Goal: Task Accomplishment & Management: Complete application form

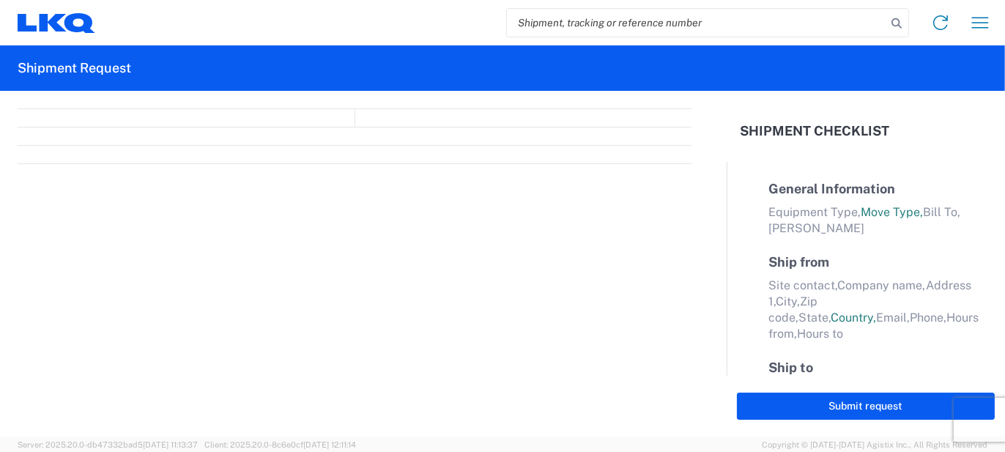
select select "FULL"
select select "LBS"
select select "IN"
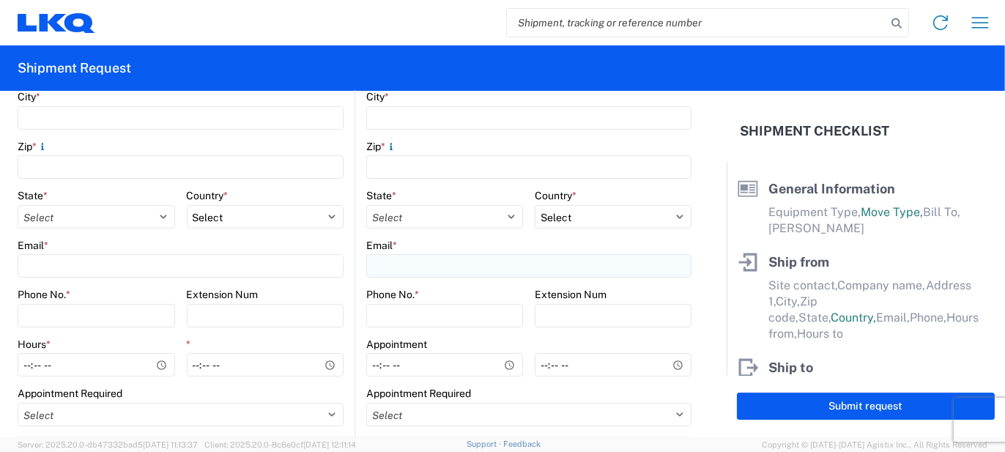
scroll to position [586, 0]
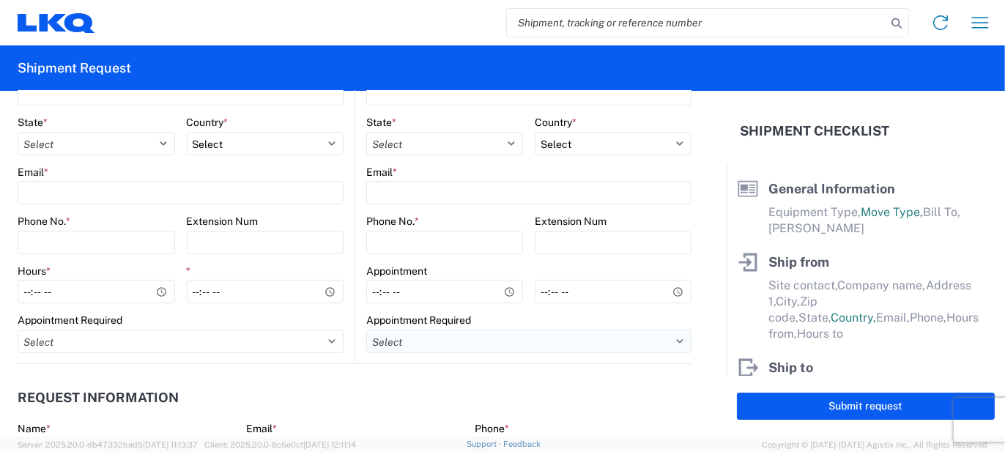
click at [475, 330] on div "Select Appt Required Appt Not Required Appt - First available" at bounding box center [528, 341] width 325 height 23
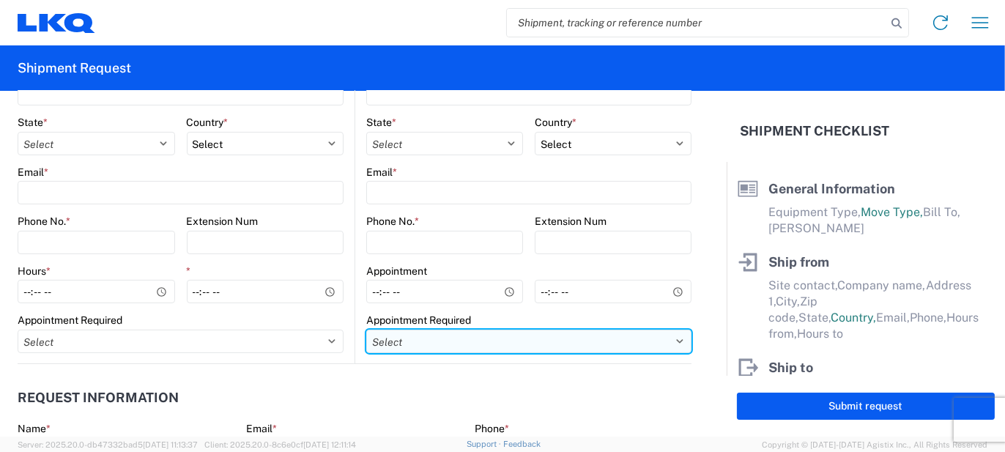
click at [476, 341] on select "Select Appt Required Appt Not Required Appt - First available" at bounding box center [528, 341] width 325 height 23
click at [431, 341] on select "Select Appt Required Appt Not Required Appt - First available" at bounding box center [528, 341] width 325 height 23
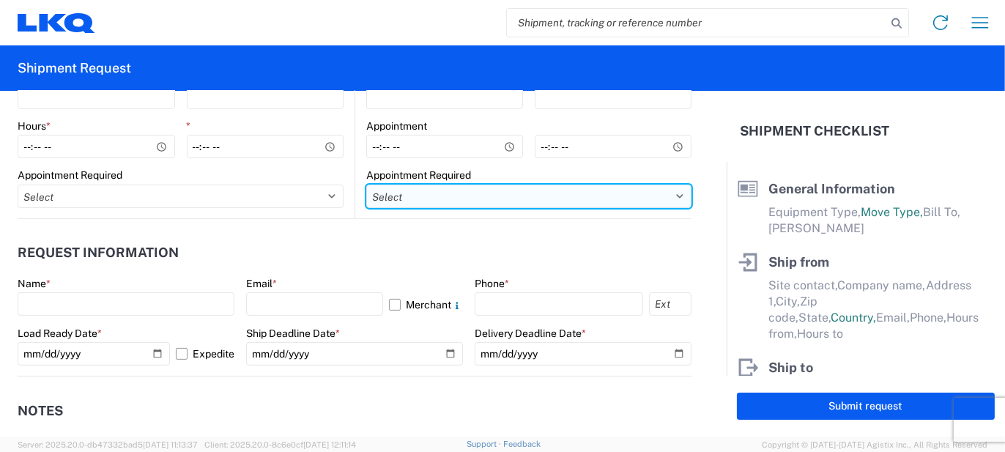
scroll to position [732, 0]
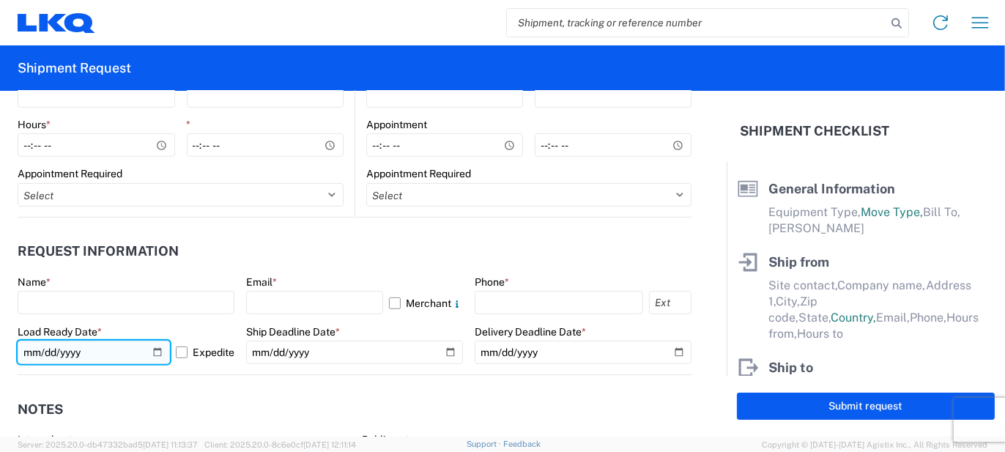
click at [149, 355] on input "[DATE]" at bounding box center [94, 352] width 152 height 23
click at [155, 346] on input "[DATE]" at bounding box center [94, 352] width 152 height 23
type input "[DATE]"
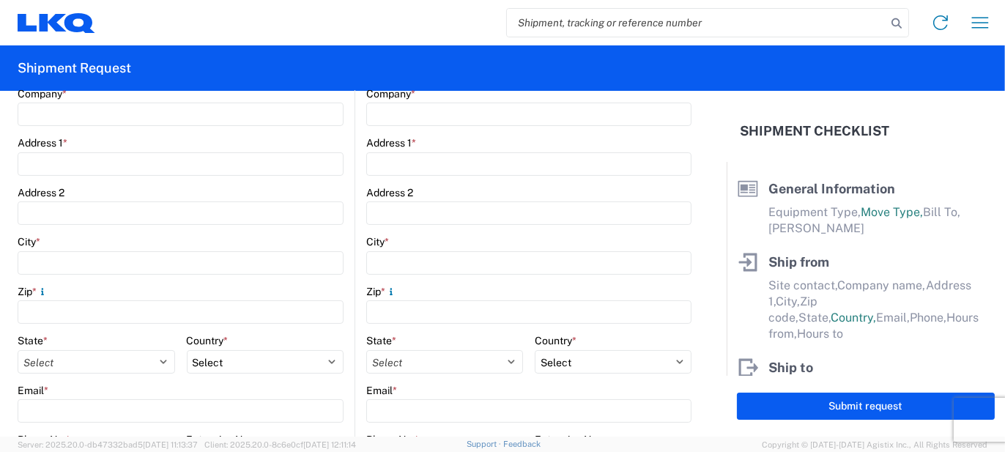
scroll to position [146, 0]
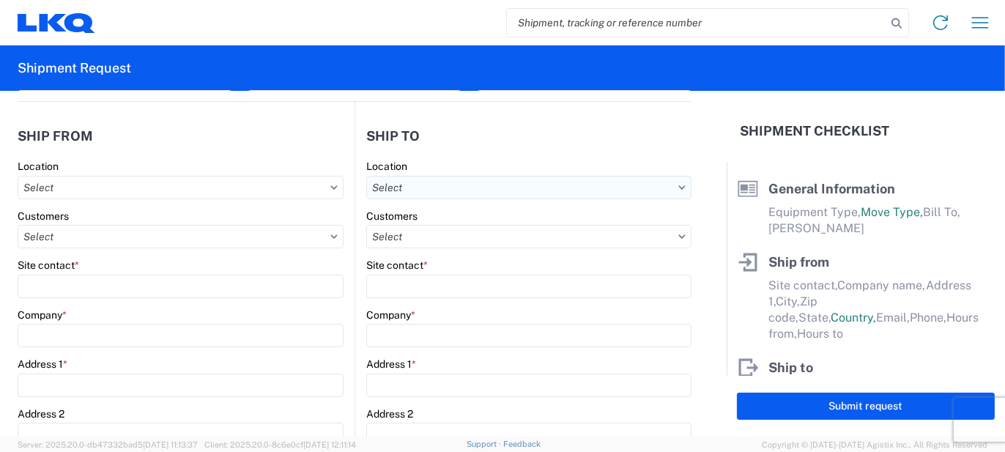
click at [452, 193] on input "text" at bounding box center [528, 187] width 325 height 23
click at [429, 226] on input at bounding box center [492, 222] width 239 height 23
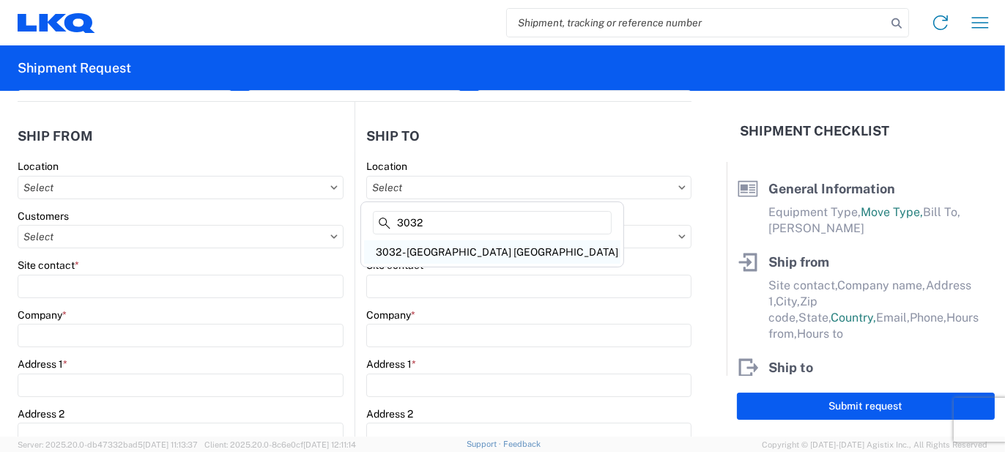
type input "3032"
click at [458, 252] on div "3032 - [GEOGRAPHIC_DATA] [GEOGRAPHIC_DATA]" at bounding box center [492, 251] width 256 height 23
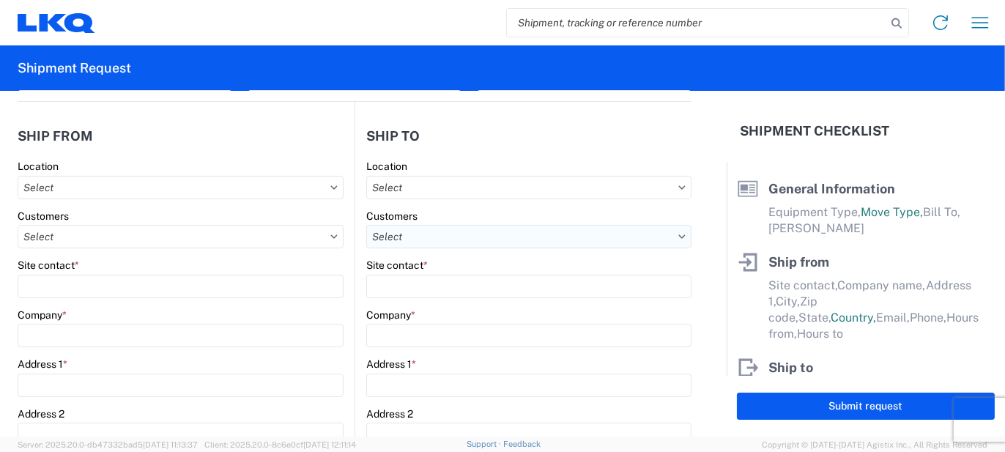
type input "3032 - [GEOGRAPHIC_DATA] [GEOGRAPHIC_DATA]"
type input "LKQ Corporation"
type input "[STREET_ADDRESS]"
type input "[PERSON_NAME]"
type input "98390"
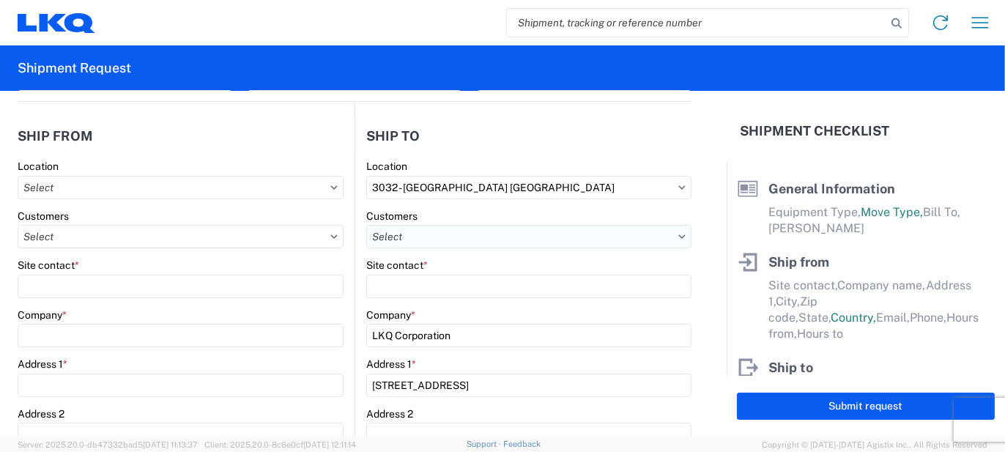
select select "US"
type input "[PHONE_NUMBER]"
type input "00:00"
select select "WA"
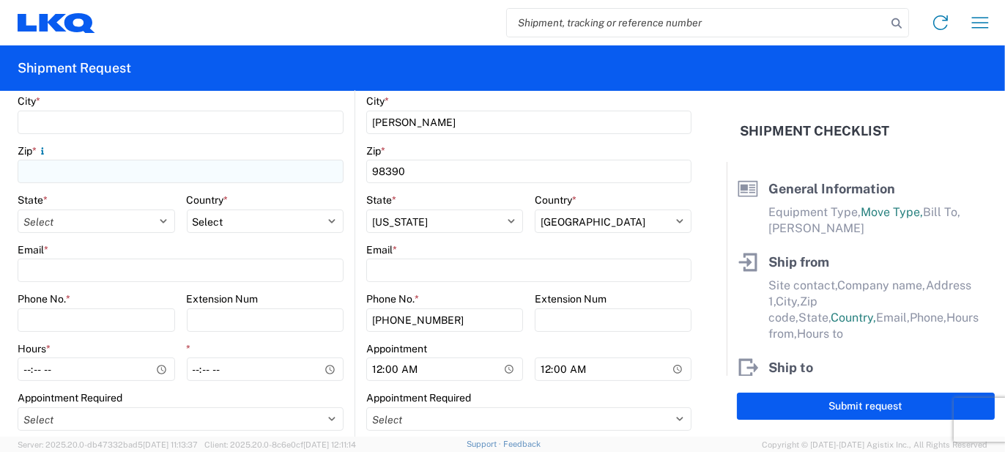
scroll to position [513, 0]
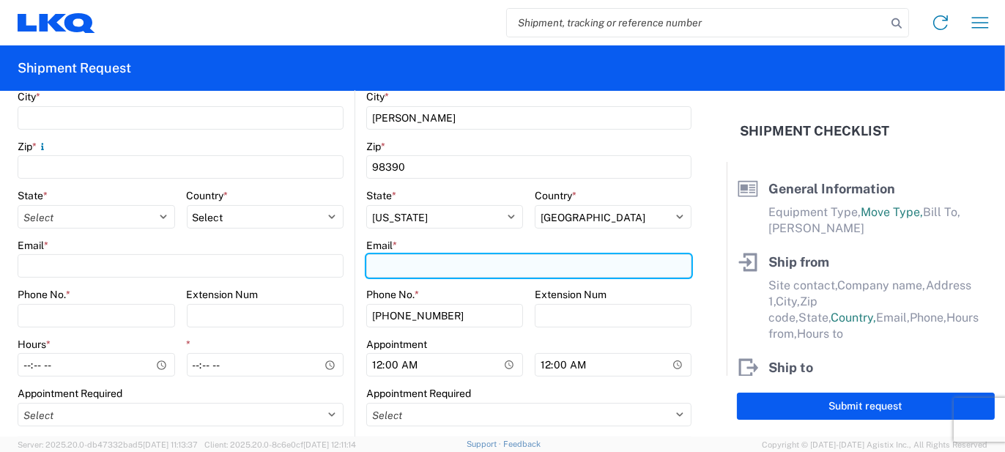
click at [403, 268] on input "Email *" at bounding box center [528, 265] width 325 height 23
type input "j"
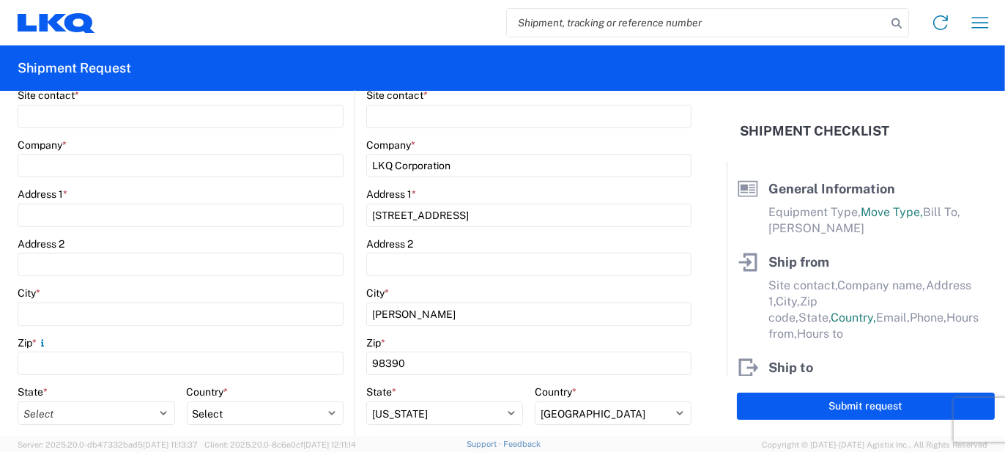
scroll to position [293, 0]
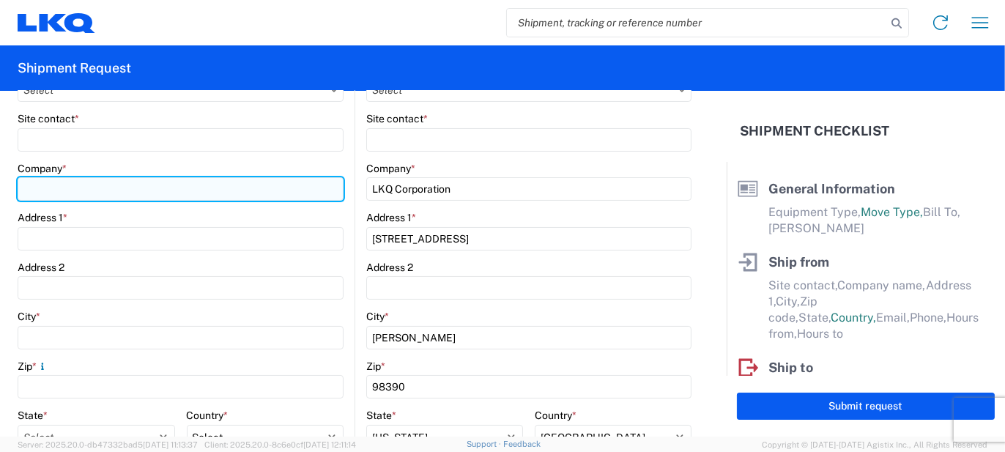
click at [92, 192] on input "Company *" at bounding box center [181, 188] width 326 height 23
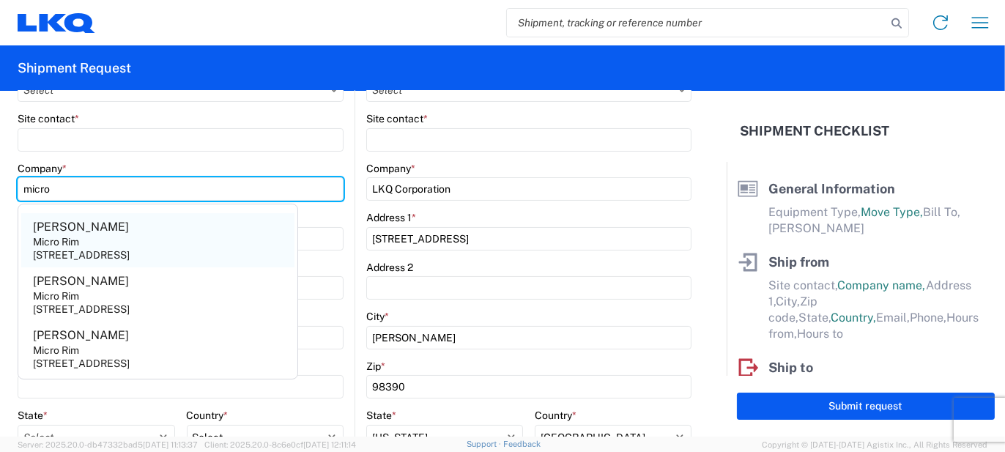
type input "micro"
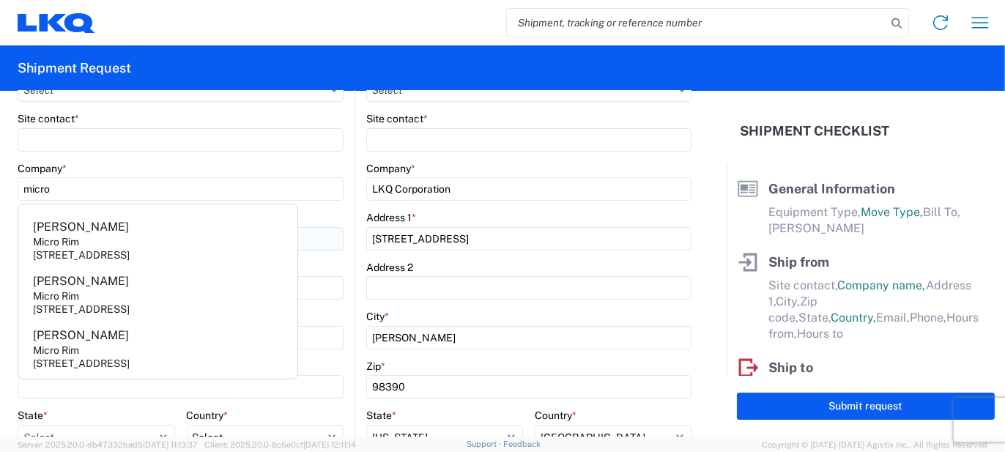
click at [97, 228] on agx-address-suggestion-item "[PERSON_NAME] Micro Rim [STREET_ADDRESS]" at bounding box center [157, 240] width 273 height 54
type input "[PERSON_NAME]"
type input "Micro Rim"
type input "12800 E. 10 Mile"
type input "[PERSON_NAME]"
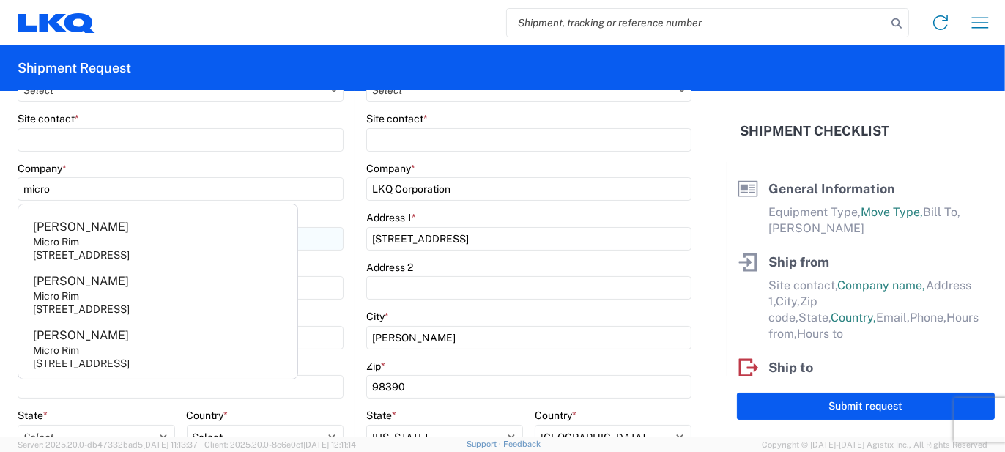
type input "48089"
select select "MI"
select select "US"
type input "[EMAIL_ADDRESS][DOMAIN_NAME]"
type input "[PHONE_NUMBER]"
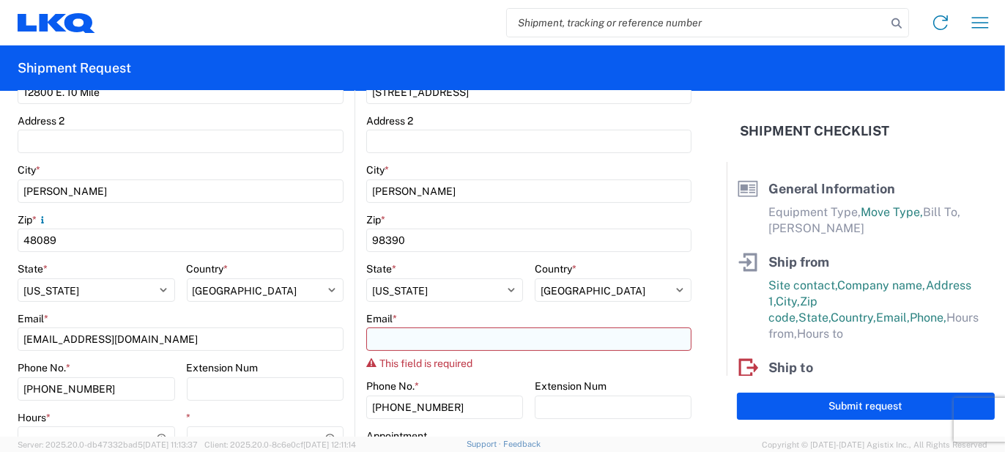
scroll to position [513, 0]
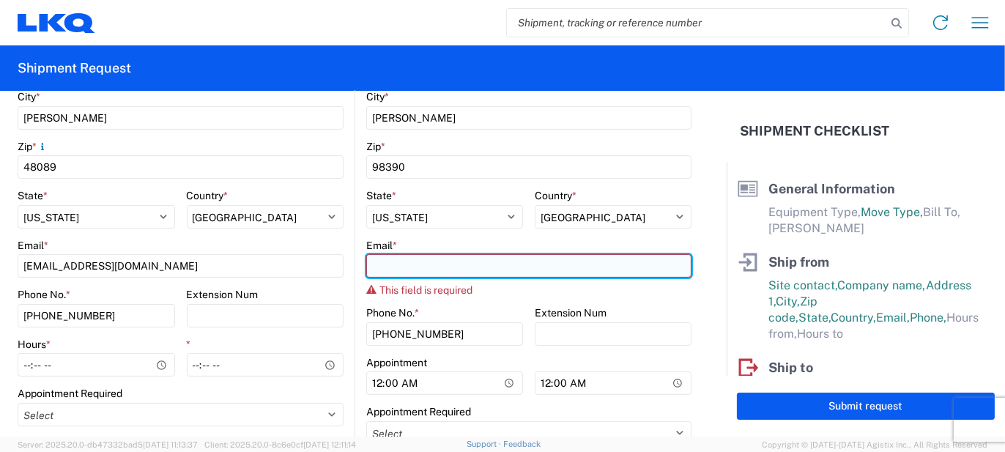
click at [431, 272] on input "Email *" at bounding box center [528, 265] width 325 height 23
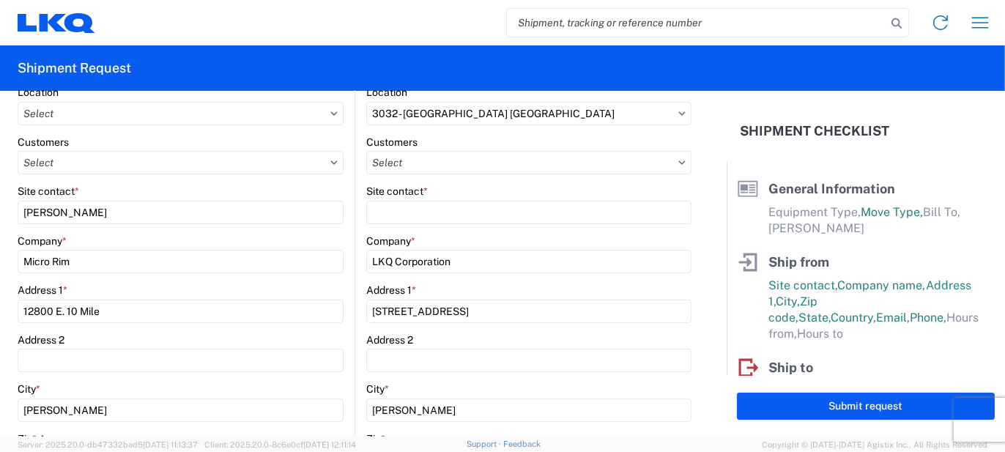
scroll to position [220, 0]
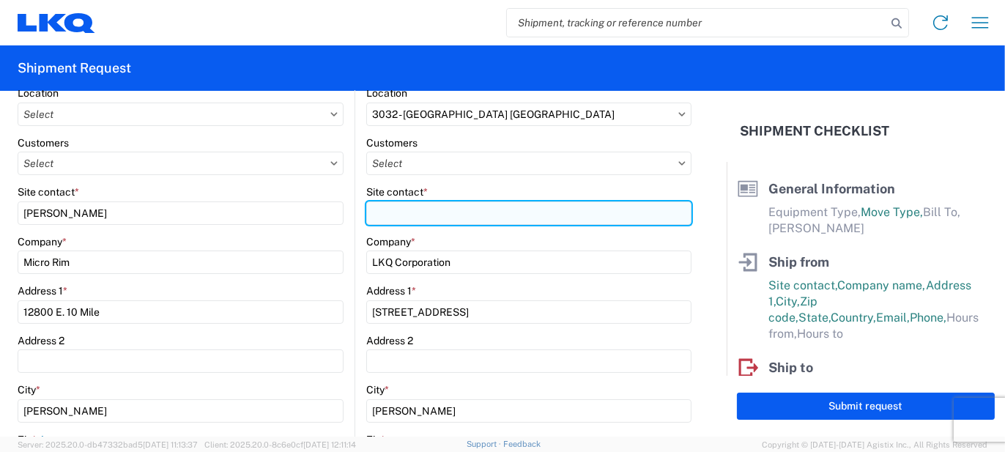
click at [404, 223] on input "Site contact *" at bounding box center [528, 212] width 325 height 23
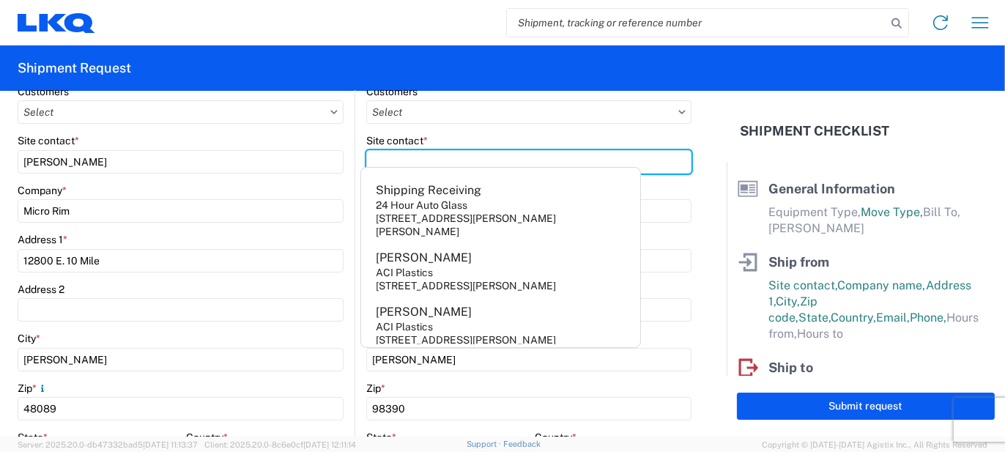
scroll to position [293, 0]
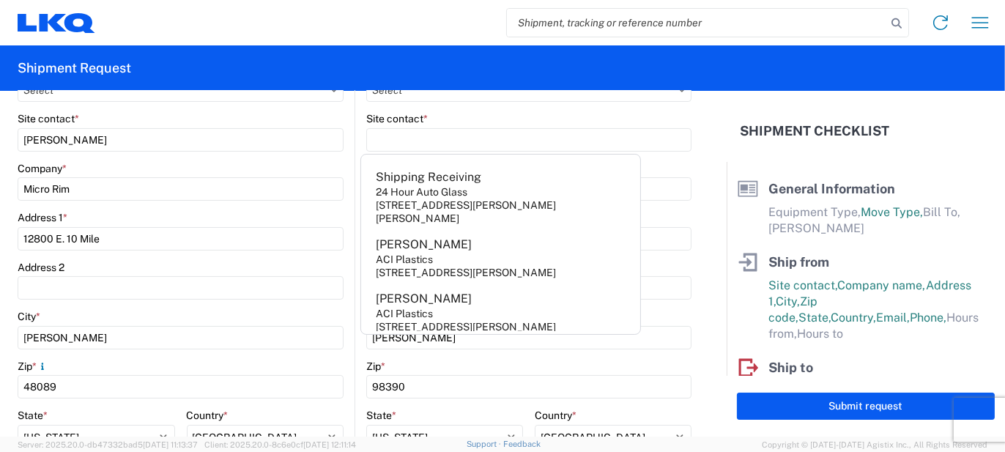
click at [406, 118] on label "Site contact *" at bounding box center [397, 118] width 62 height 13
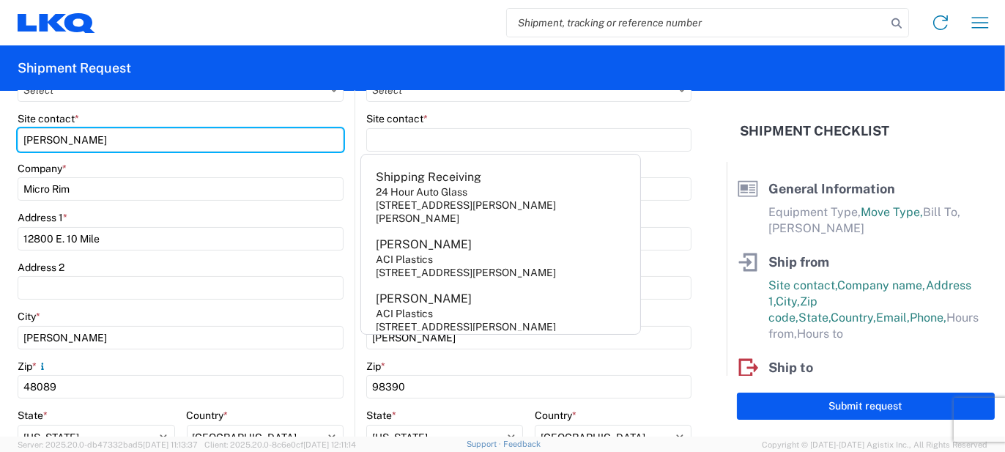
click at [343, 128] on input "[PERSON_NAME]" at bounding box center [181, 139] width 326 height 23
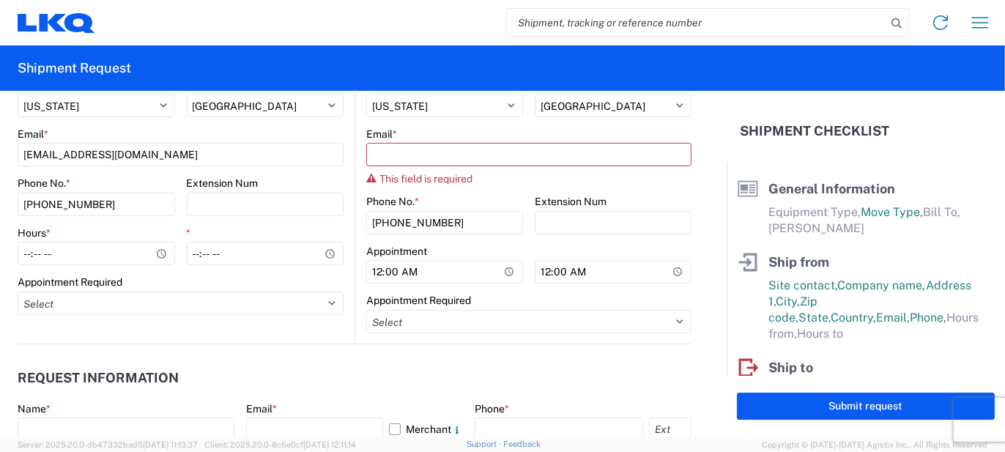
scroll to position [659, 0]
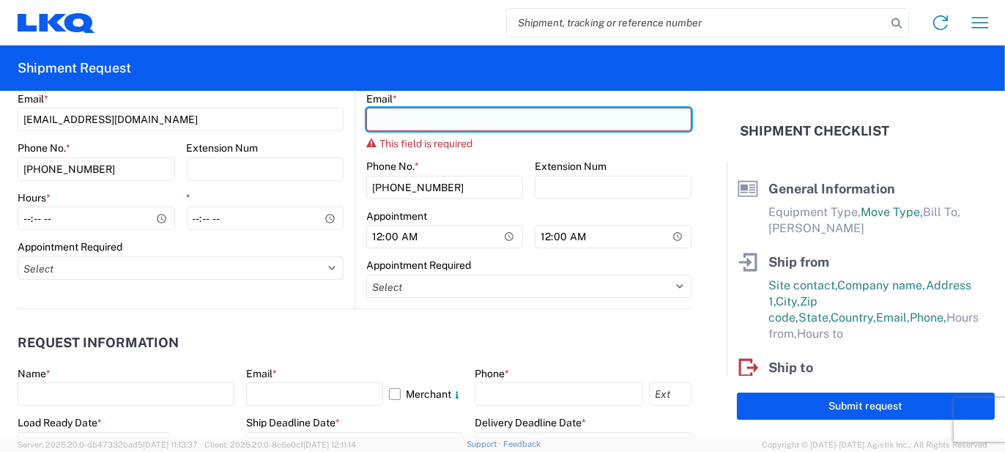
click at [398, 122] on input "Email *" at bounding box center [528, 119] width 325 height 23
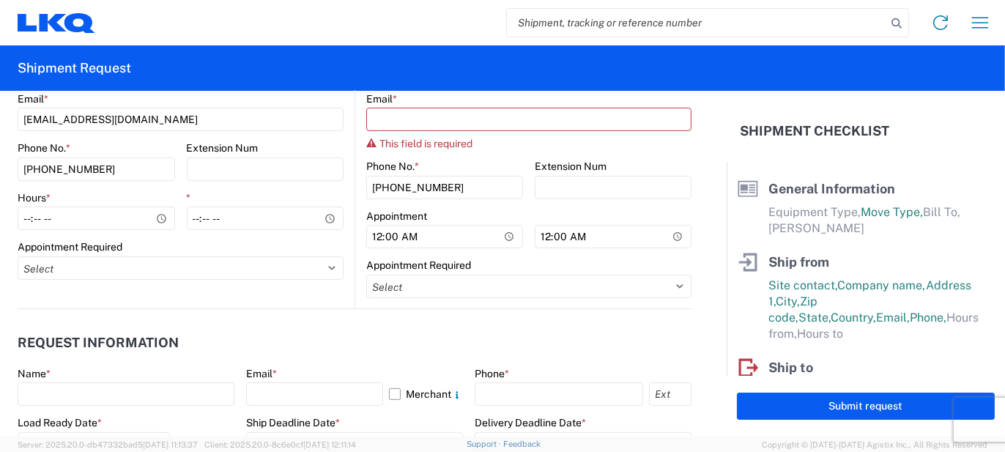
click at [392, 322] on agx-request-info "Request Information Name * Email * Merchant Phone * Load Ready Date * [DATE] Ex…" at bounding box center [355, 387] width 674 height 157
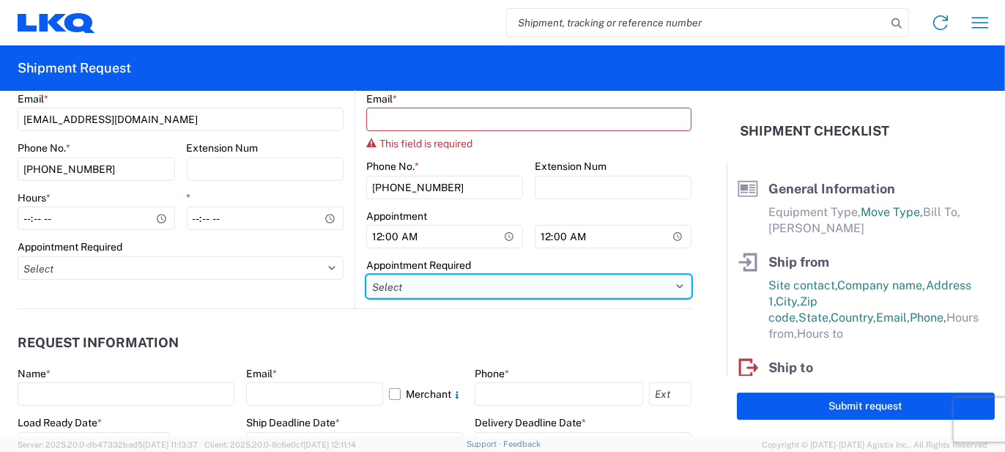
click at [401, 286] on select "Select Appt Required Appt Not Required Appt - First available" at bounding box center [528, 286] width 325 height 23
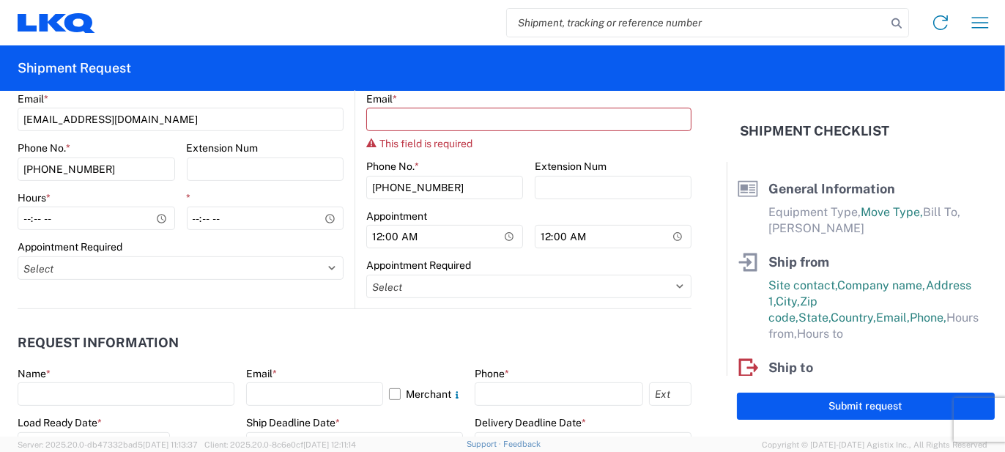
click at [316, 314] on agx-request-info "Request Information Name * Email * Merchant Phone * Load Ready Date * [DATE] Ex…" at bounding box center [355, 387] width 674 height 157
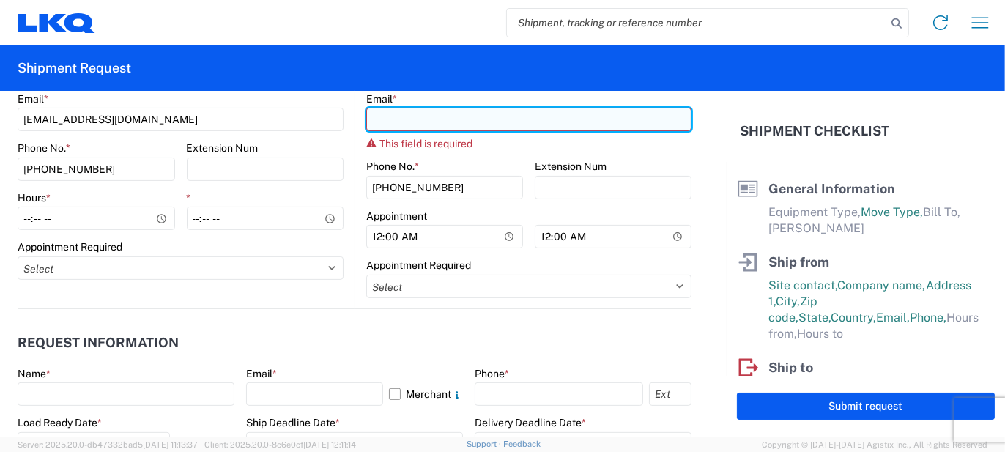
click at [369, 118] on input "Email *" at bounding box center [528, 119] width 325 height 23
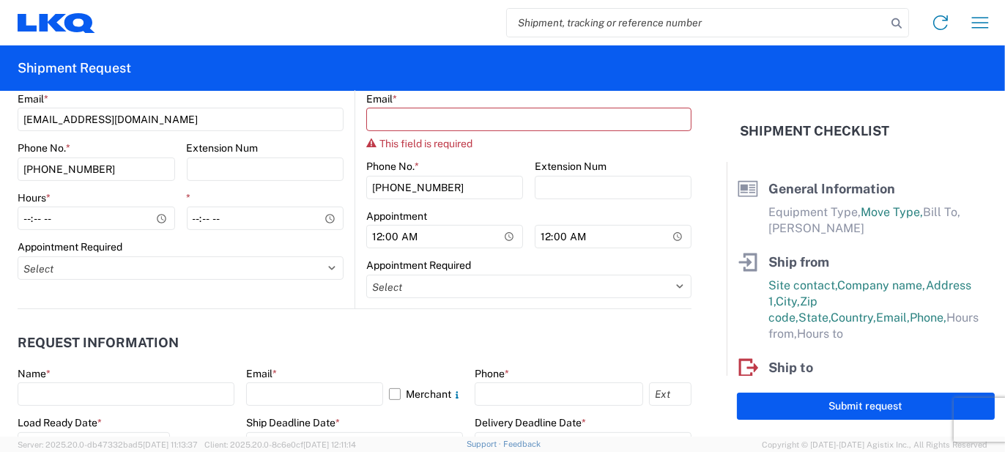
click at [366, 97] on label "Email *" at bounding box center [381, 98] width 31 height 13
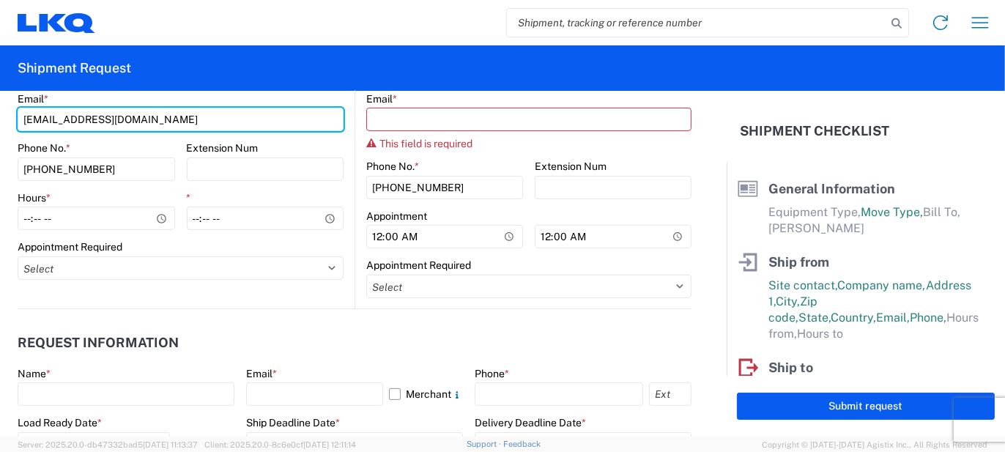
click at [343, 108] on input "[EMAIL_ADDRESS][DOMAIN_NAME]" at bounding box center [181, 119] width 326 height 23
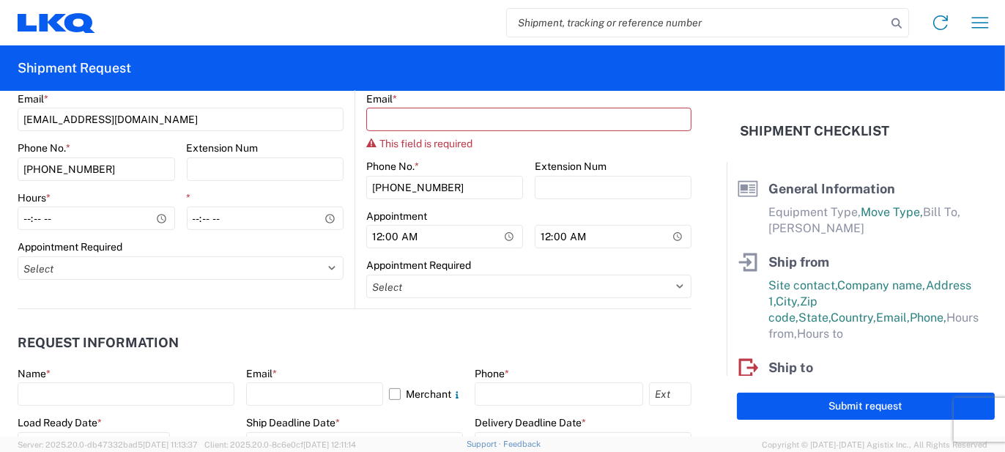
click at [371, 100] on label "Email *" at bounding box center [381, 98] width 31 height 13
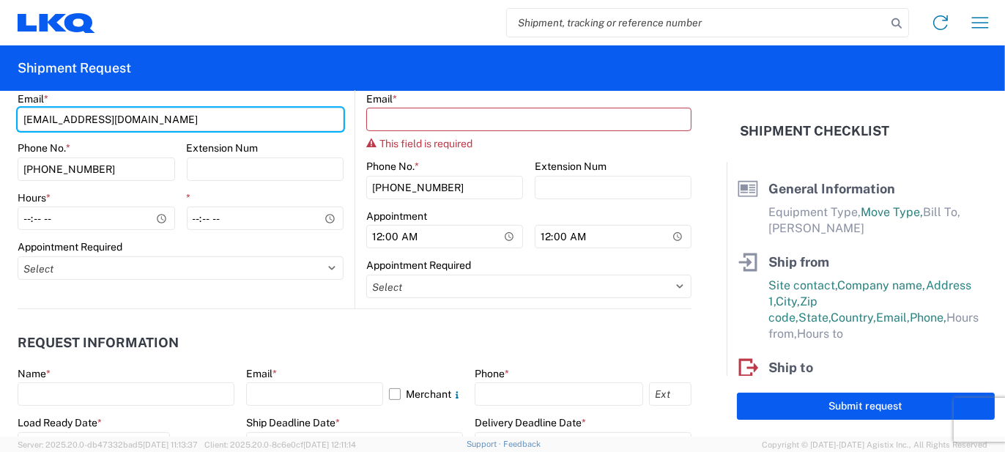
click at [343, 108] on input "[EMAIL_ADDRESS][DOMAIN_NAME]" at bounding box center [181, 119] width 326 height 23
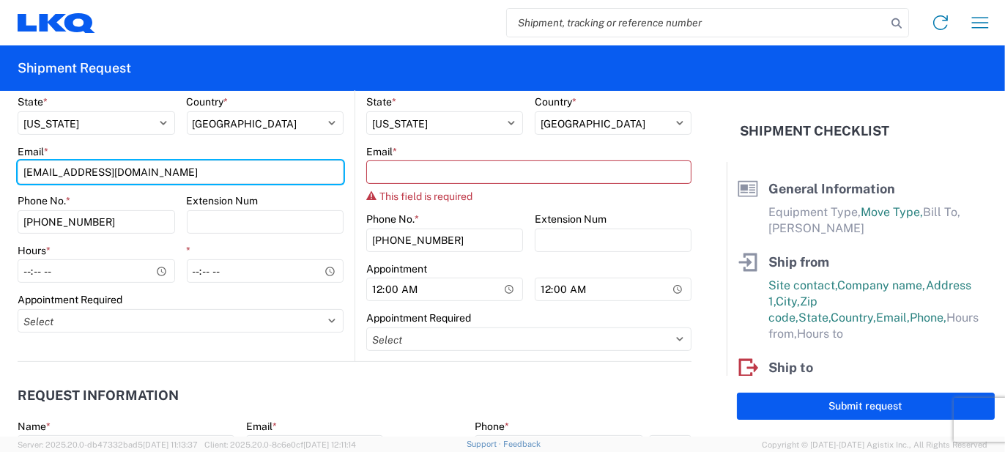
scroll to position [586, 0]
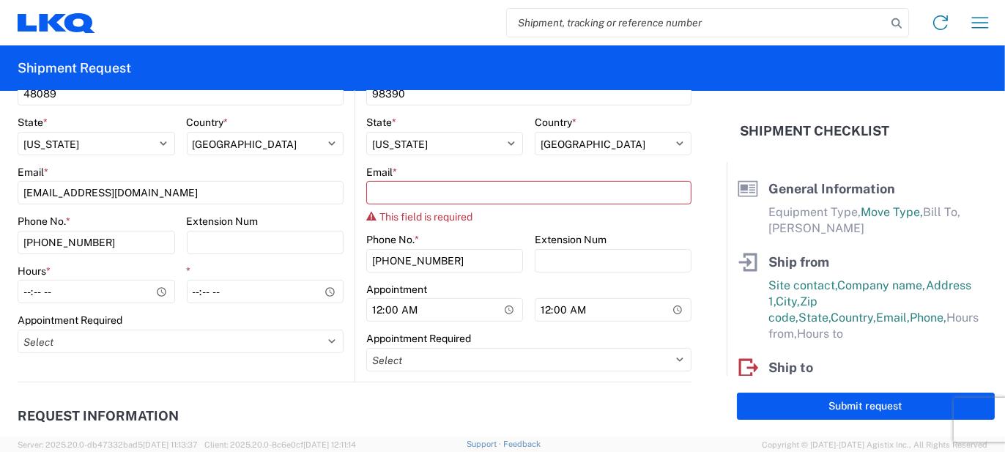
click at [385, 169] on label "Email *" at bounding box center [381, 172] width 31 height 13
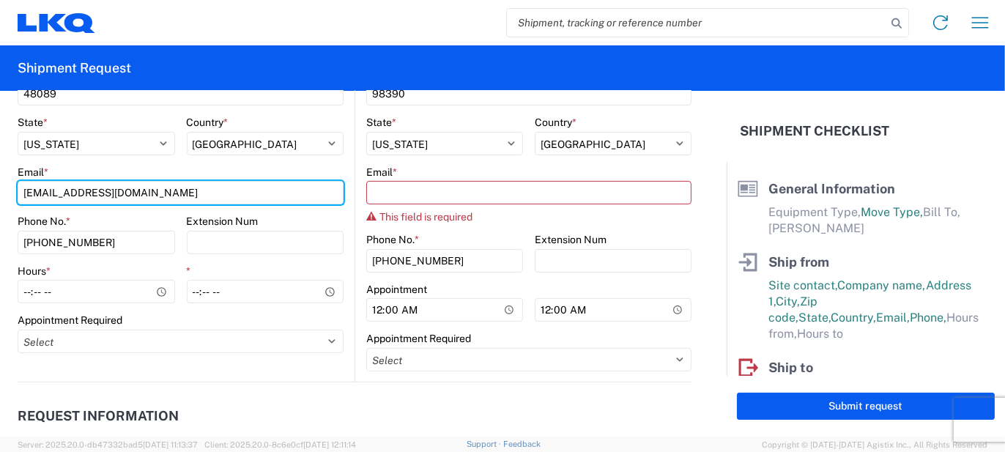
click at [343, 181] on input "[EMAIL_ADDRESS][DOMAIN_NAME]" at bounding box center [181, 192] width 326 height 23
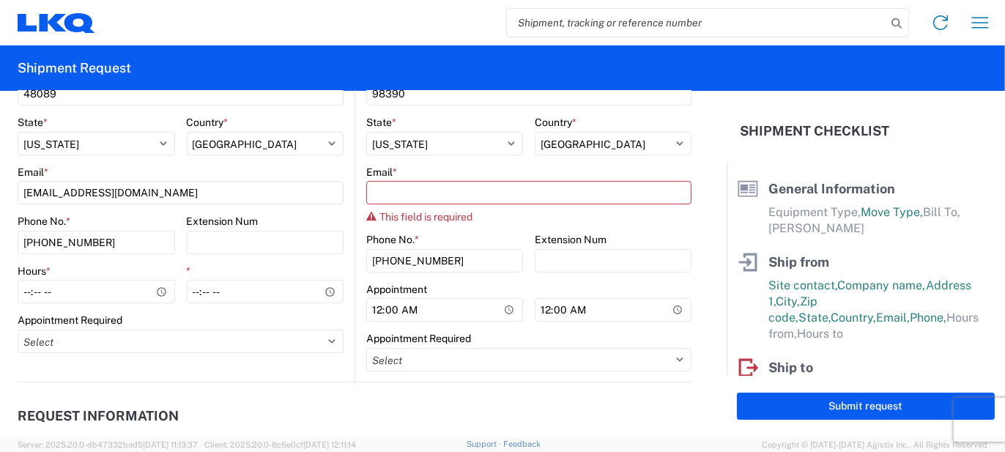
click at [381, 170] on label "Email *" at bounding box center [381, 172] width 31 height 13
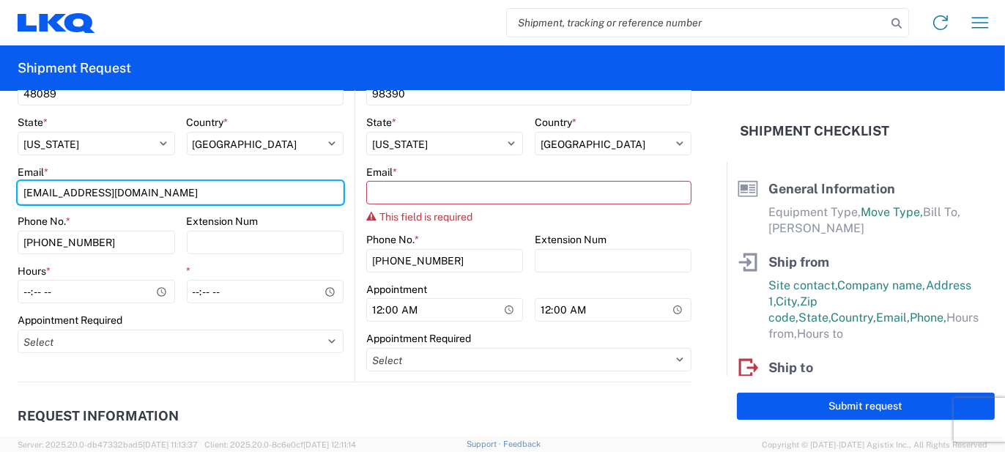
click at [343, 181] on input "[EMAIL_ADDRESS][DOMAIN_NAME]" at bounding box center [181, 192] width 326 height 23
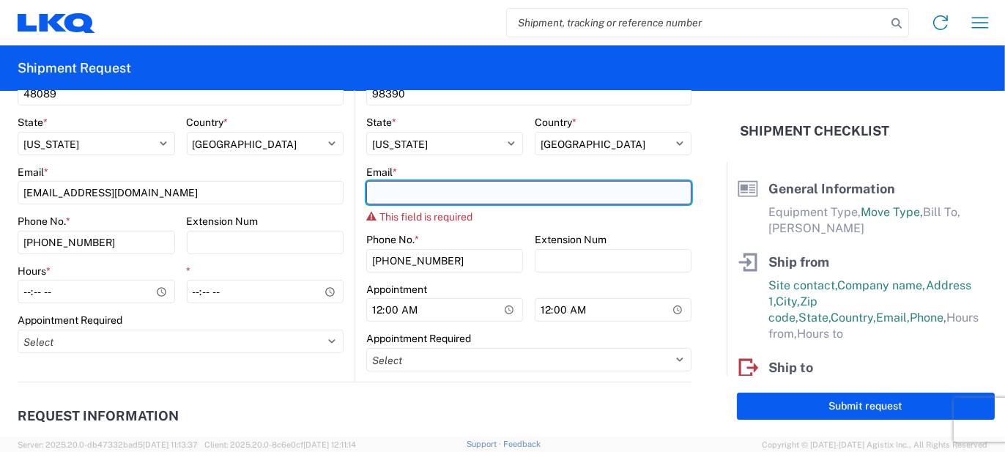
click at [368, 193] on input "Email *" at bounding box center [528, 192] width 325 height 23
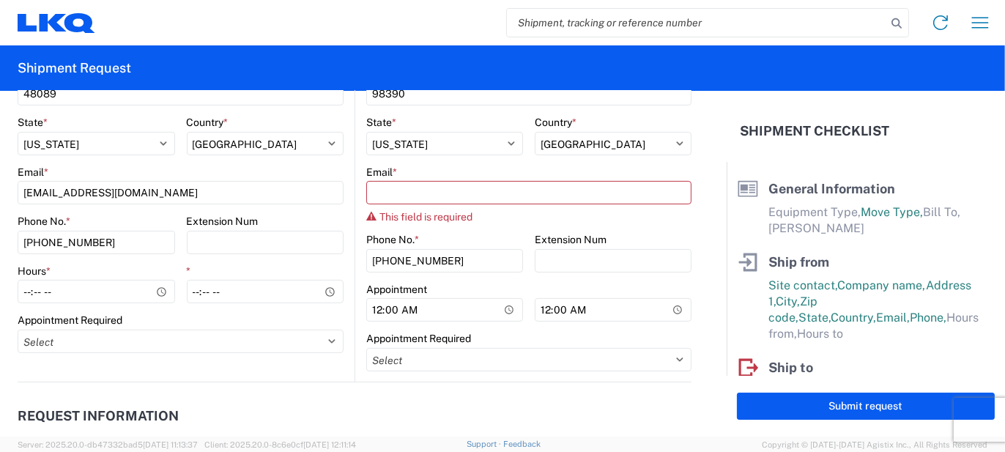
click at [348, 179] on main "Location Customers Site contact * [PERSON_NAME] Company * Micro Rim Address 1 *…" at bounding box center [186, 41] width 337 height 643
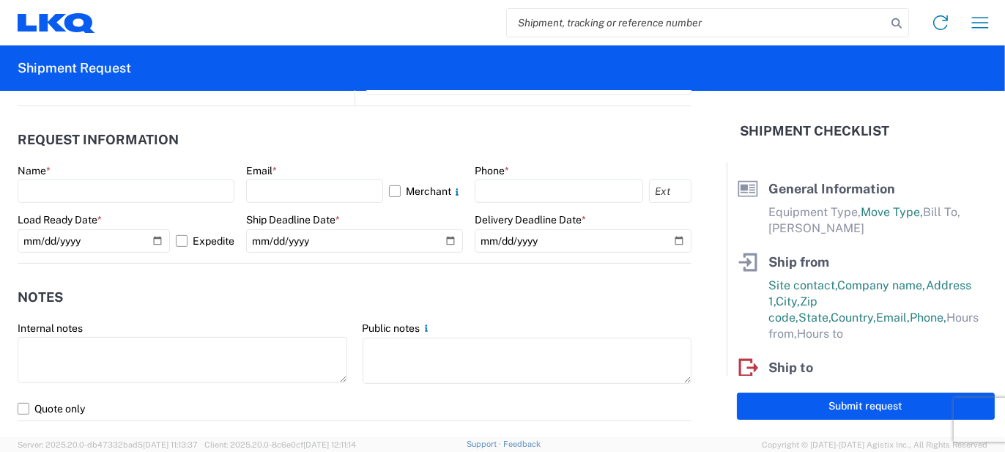
scroll to position [952, 0]
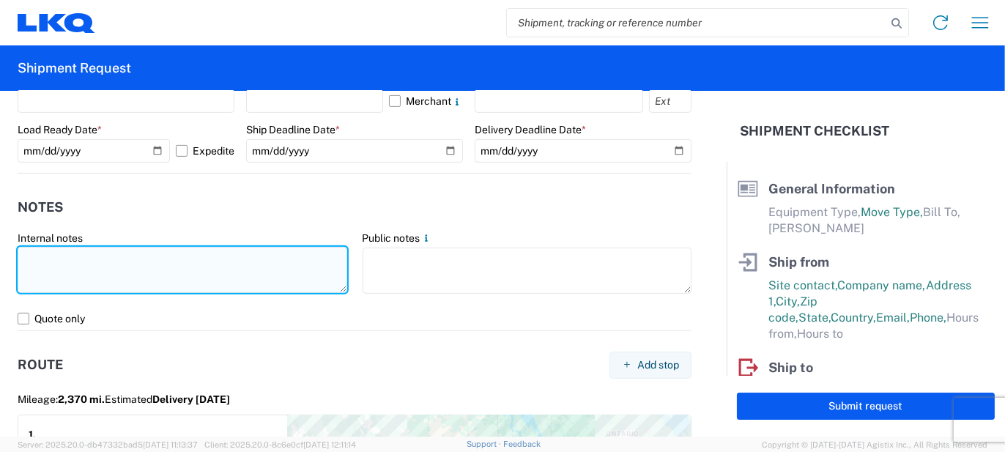
click at [232, 270] on textarea at bounding box center [183, 270] width 330 height 46
click at [319, 259] on textarea at bounding box center [183, 270] width 330 height 46
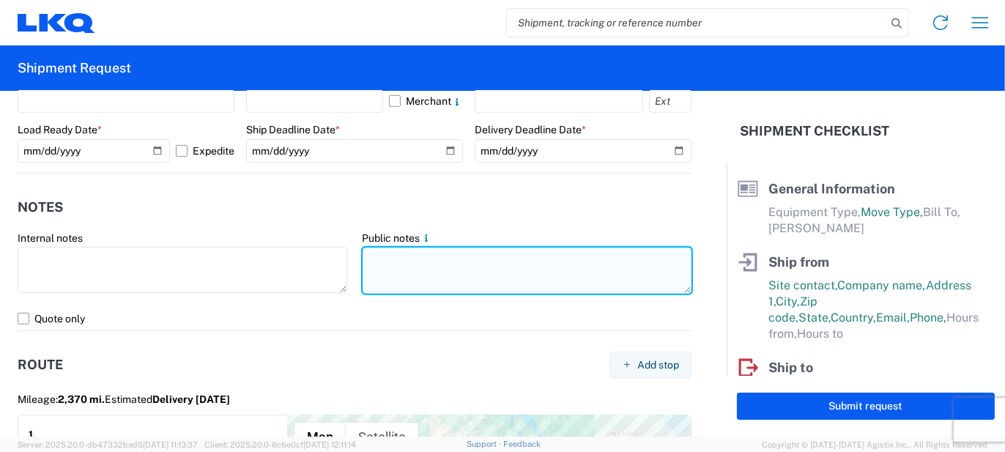
click at [412, 260] on textarea at bounding box center [528, 271] width 330 height 46
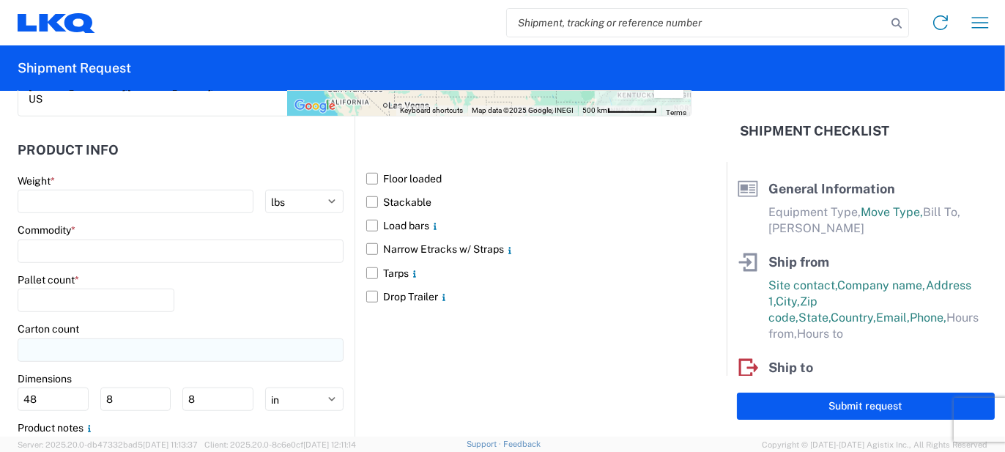
scroll to position [1512, 0]
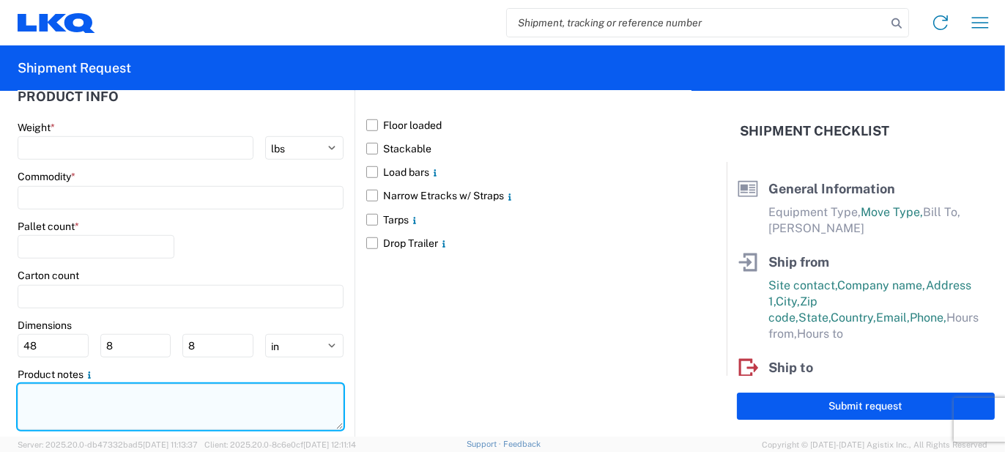
click at [105, 384] on textarea at bounding box center [181, 407] width 326 height 46
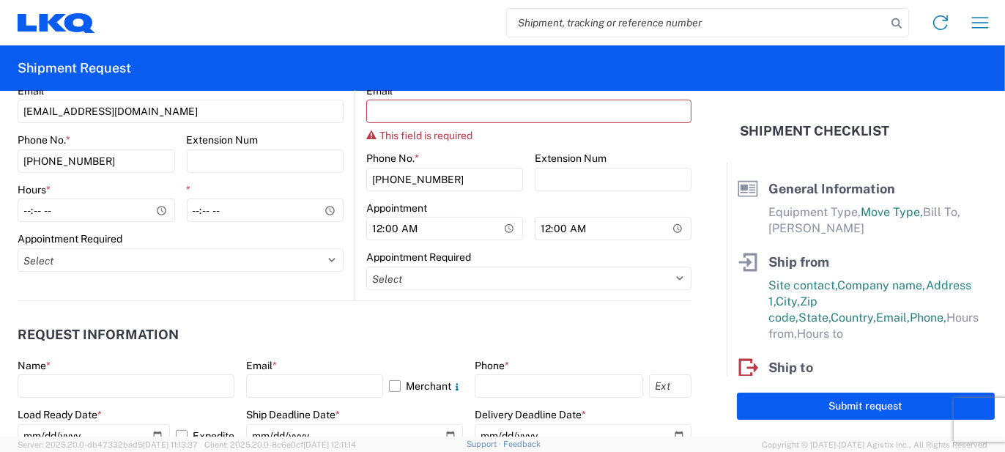
scroll to position [707, 0]
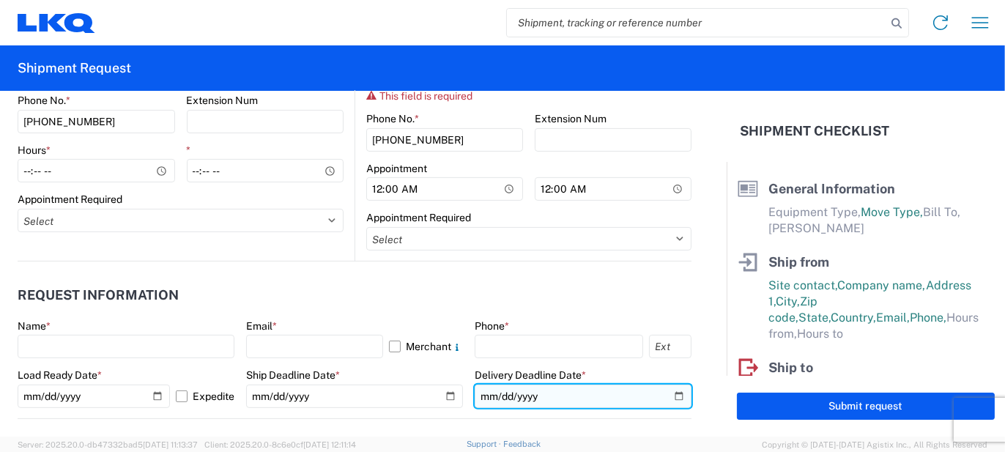
click at [554, 394] on input "date" at bounding box center [583, 395] width 217 height 23
click at [554, 393] on input "date" at bounding box center [583, 395] width 217 height 23
click at [666, 397] on input "date" at bounding box center [583, 395] width 217 height 23
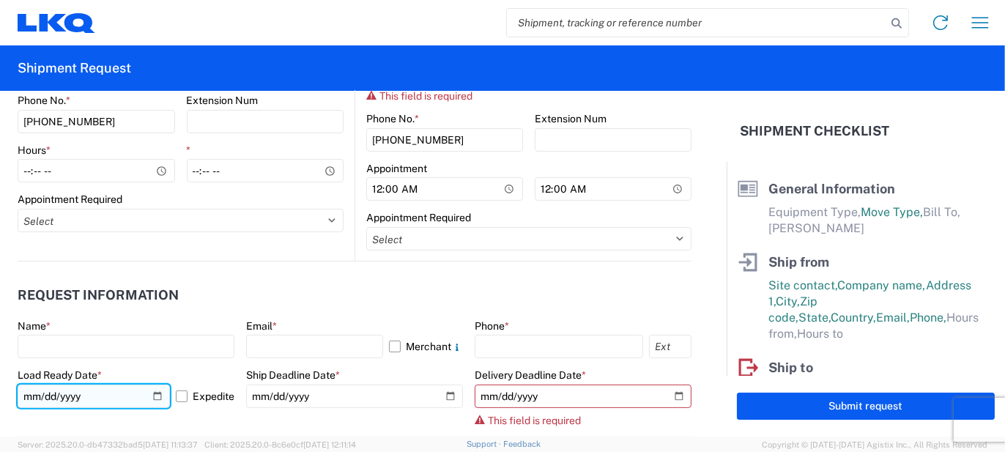
click at [152, 399] on input "[DATE]" at bounding box center [94, 395] width 152 height 23
click at [322, 301] on header "Request Information" at bounding box center [355, 295] width 674 height 33
click at [362, 294] on header "Request Information" at bounding box center [355, 295] width 674 height 33
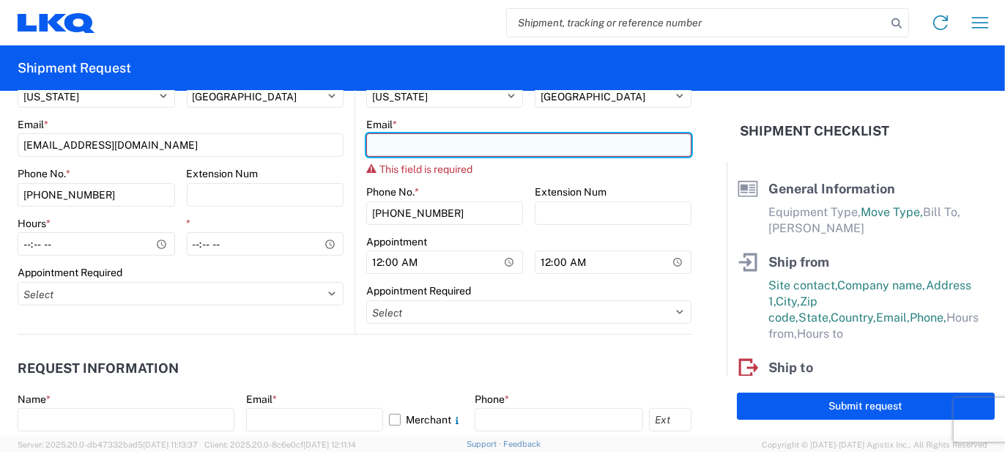
click at [366, 149] on input "Email *" at bounding box center [528, 144] width 325 height 23
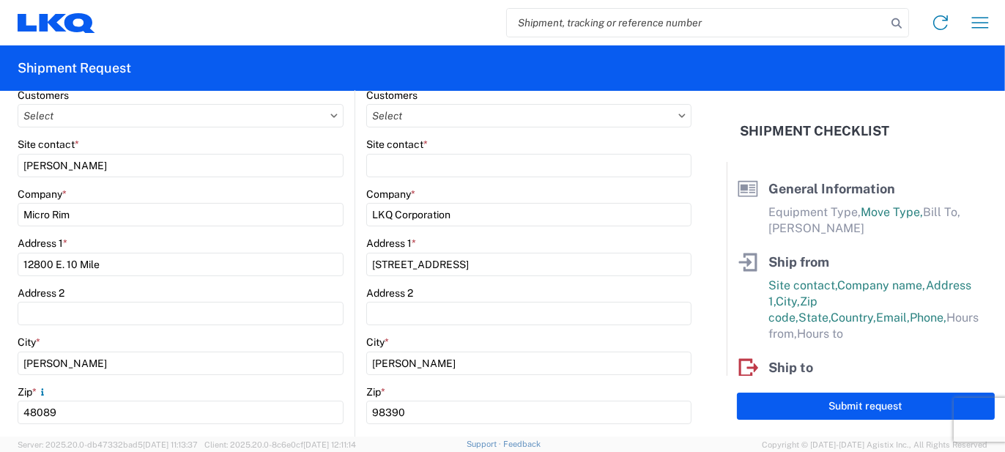
scroll to position [121, 0]
